Goal: Task Accomplishment & Management: Manage account settings

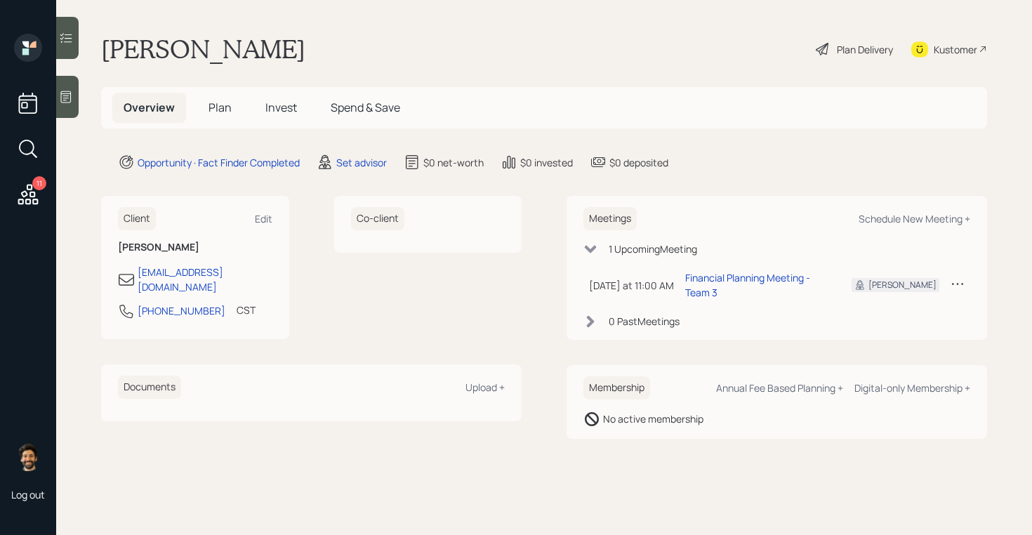
click at [961, 277] on icon at bounding box center [958, 284] width 14 height 14
click at [885, 318] on div "Cancel" at bounding box center [914, 323] width 101 height 13
click at [958, 283] on icon at bounding box center [957, 284] width 11 height 2
